Goal: Information Seeking & Learning: Find specific fact

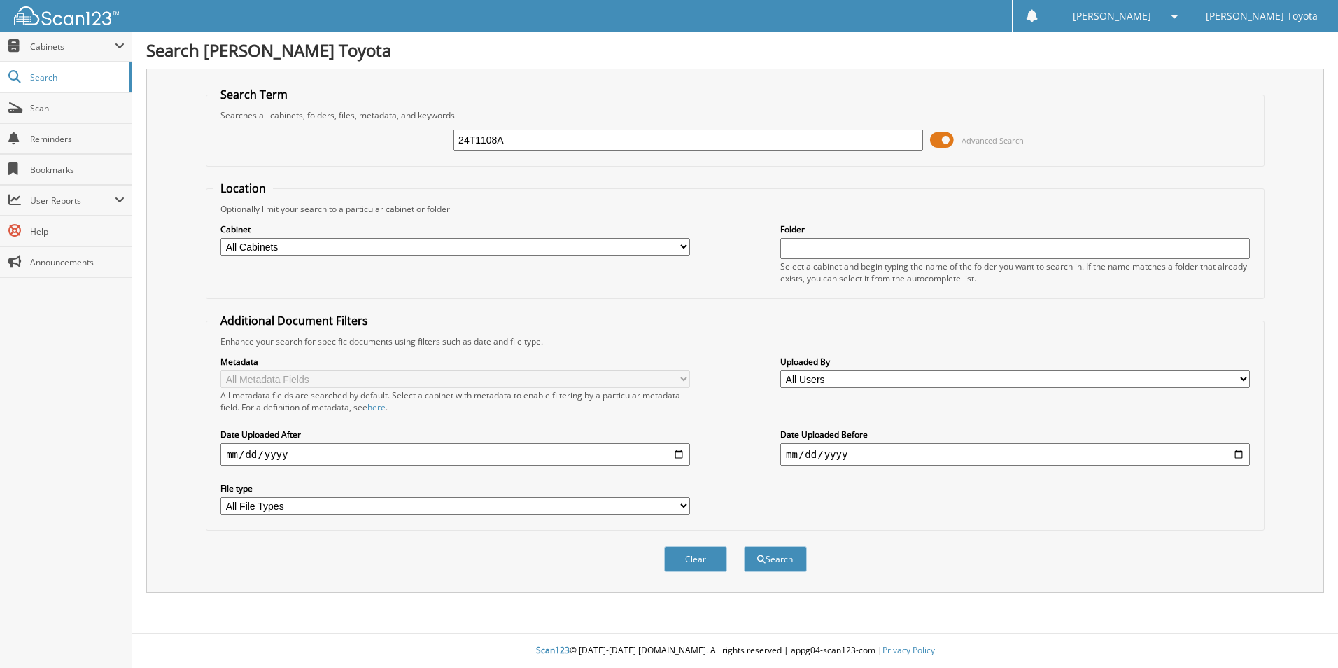
type input "24T1108A"
click at [744, 546] on button "Search" at bounding box center [775, 559] width 63 height 26
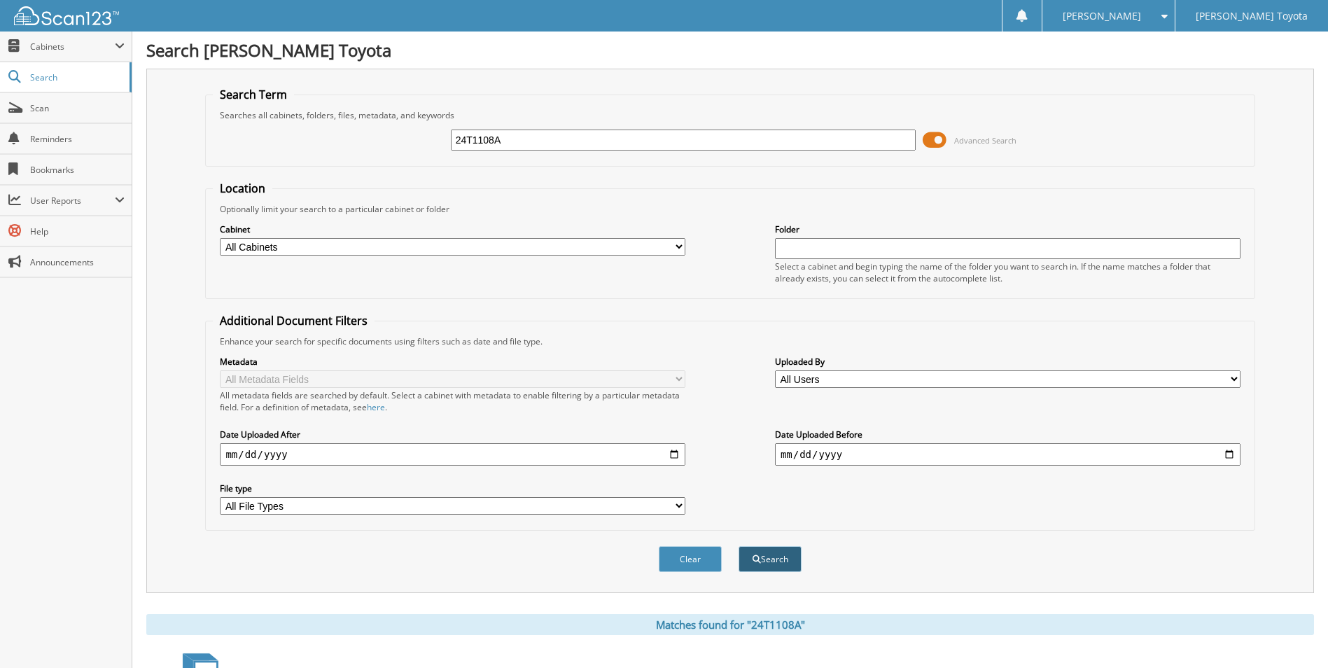
click at [764, 558] on button "Search" at bounding box center [769, 559] width 63 height 26
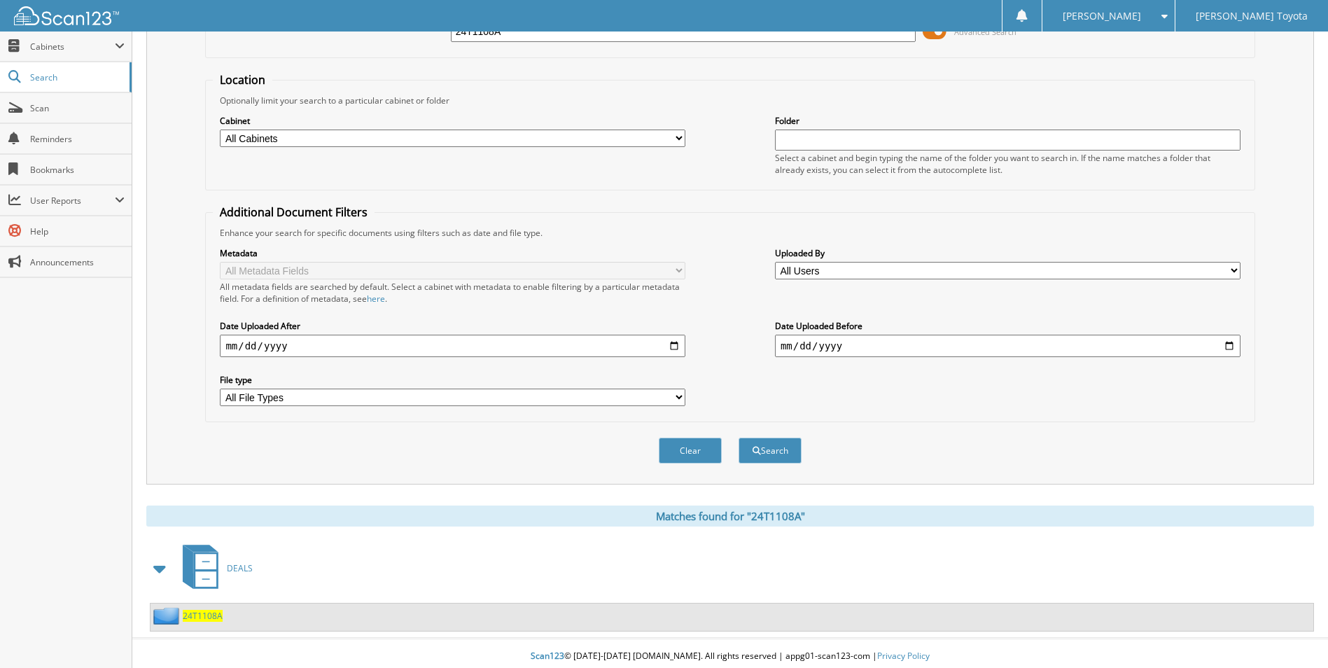
scroll to position [115, 0]
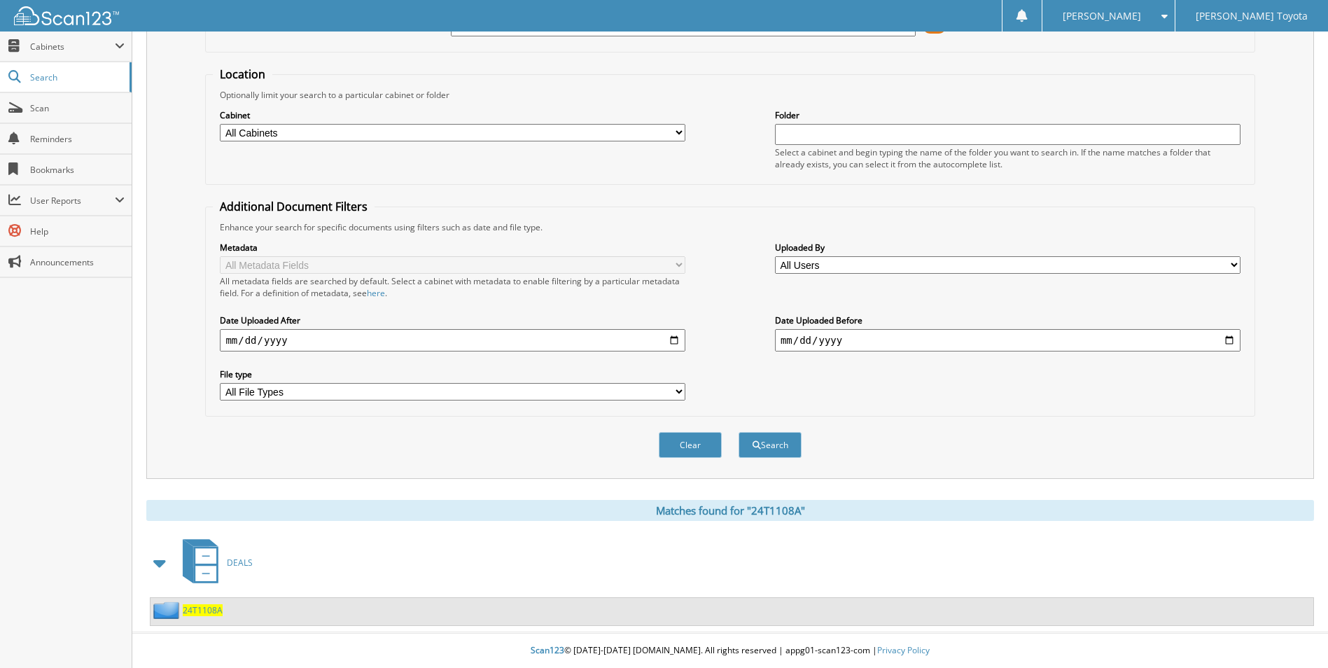
click at [207, 606] on span "24T1108A" at bounding box center [203, 610] width 40 height 12
